Goal: Information Seeking & Learning: Stay updated

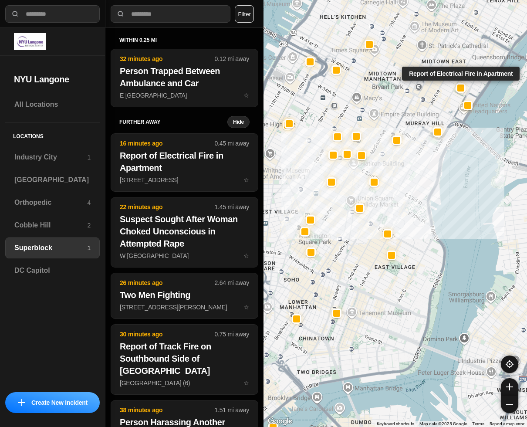
select select "*"
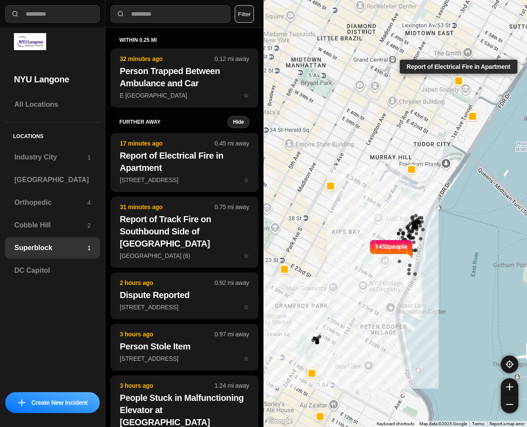
click at [459, 82] on div at bounding box center [458, 81] width 7 height 7
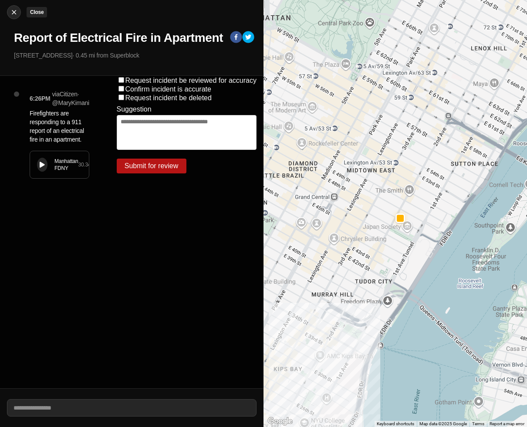
click at [10, 14] on img at bounding box center [14, 12] width 9 height 9
select select "*"
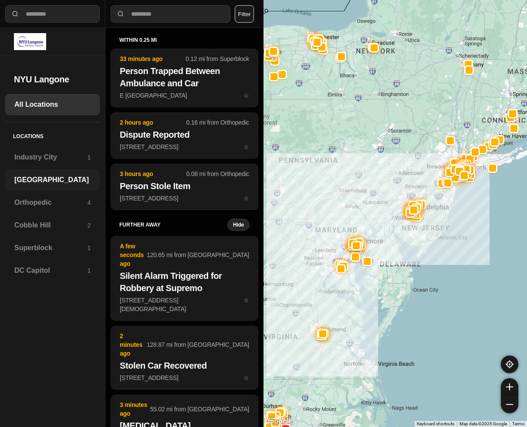
click at [42, 172] on div "[GEOGRAPHIC_DATA]" at bounding box center [52, 180] width 95 height 21
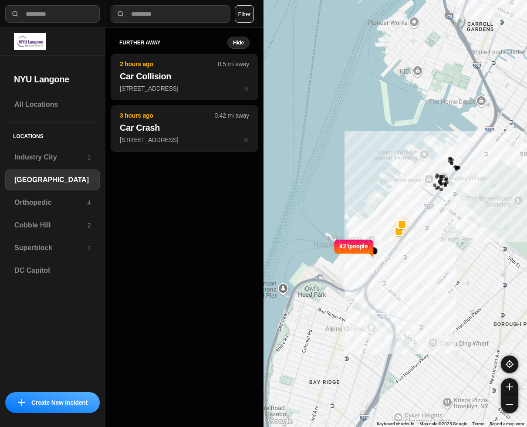
drag, startPoint x: 375, startPoint y: 185, endPoint x: 468, endPoint y: 268, distance: 125.0
click at [468, 268] on div "421 people" at bounding box center [396, 213] width 264 height 427
